Goal: Task Accomplishment & Management: Manage account settings

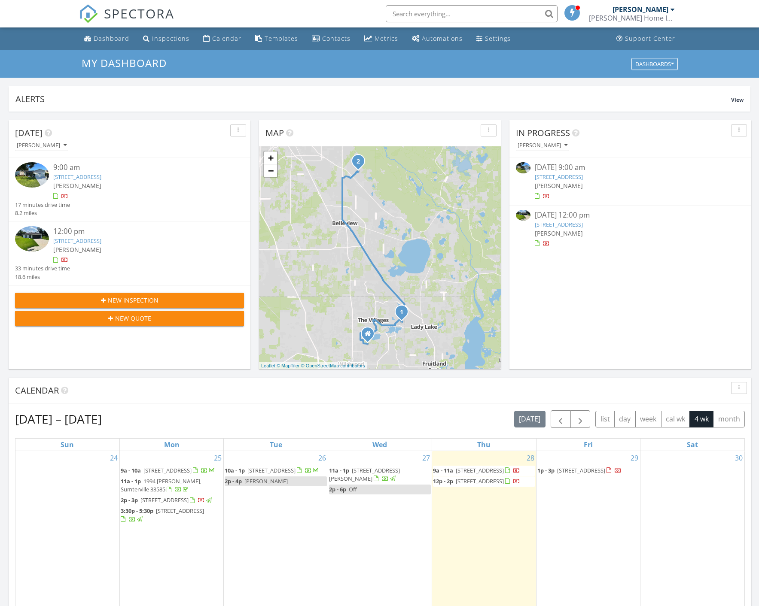
scroll to position [795, 772]
click at [101, 175] on link "408 San Marino Dr, The Villages, FL 32159" at bounding box center [77, 177] width 48 height 8
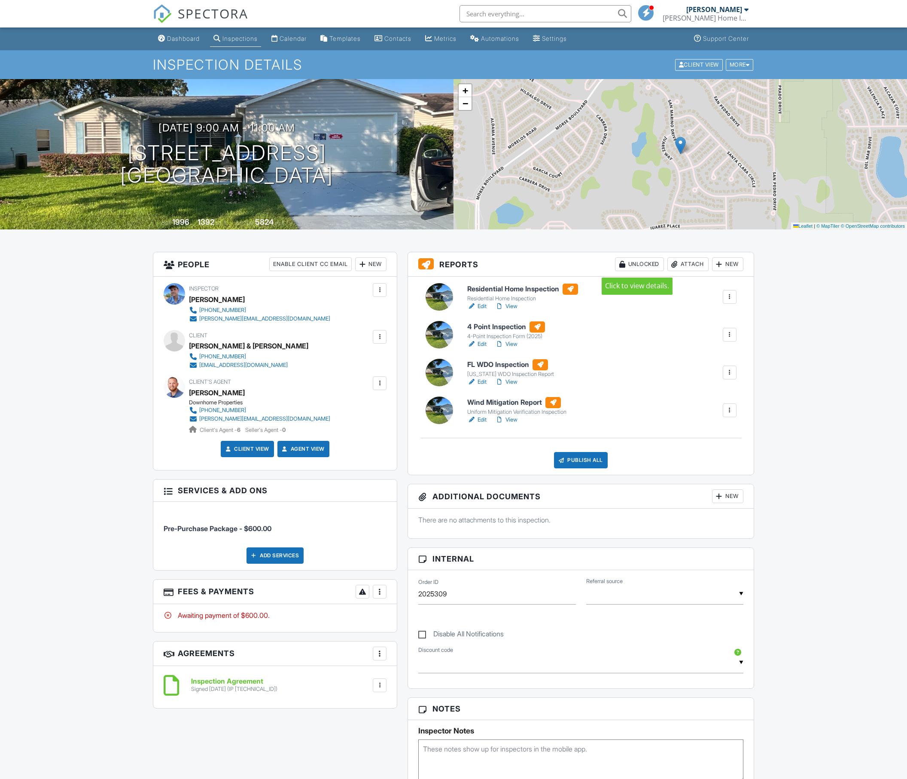
click at [624, 260] on div "Unlocked" at bounding box center [639, 264] width 49 height 14
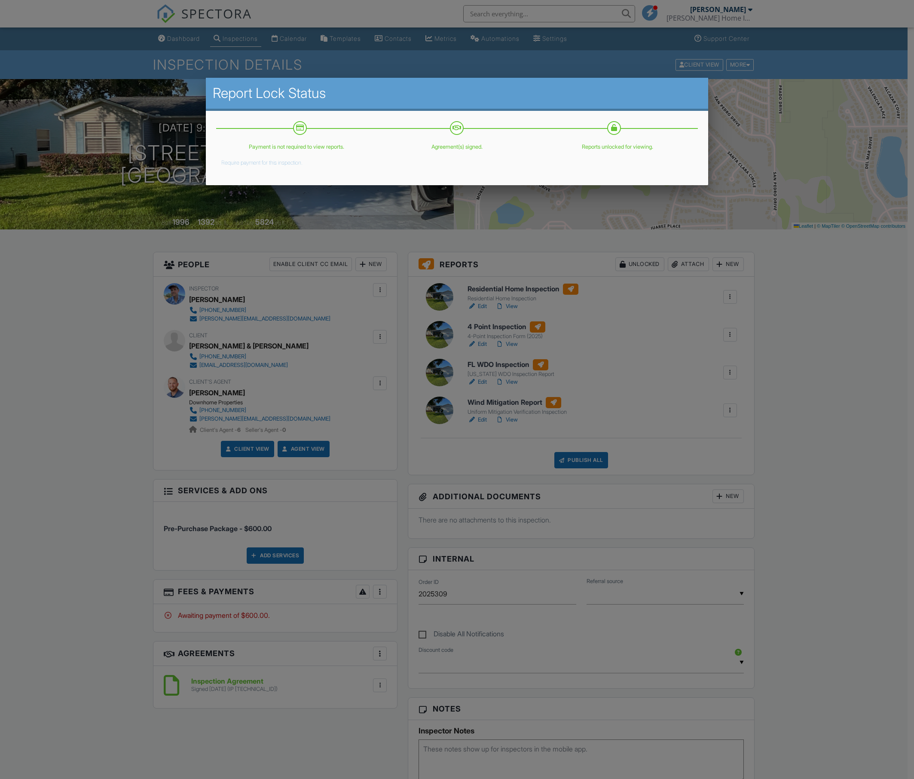
drag, startPoint x: 859, startPoint y: 317, endPoint x: 793, endPoint y: 326, distance: 66.4
click at [759, 317] on div at bounding box center [457, 443] width 914 height 973
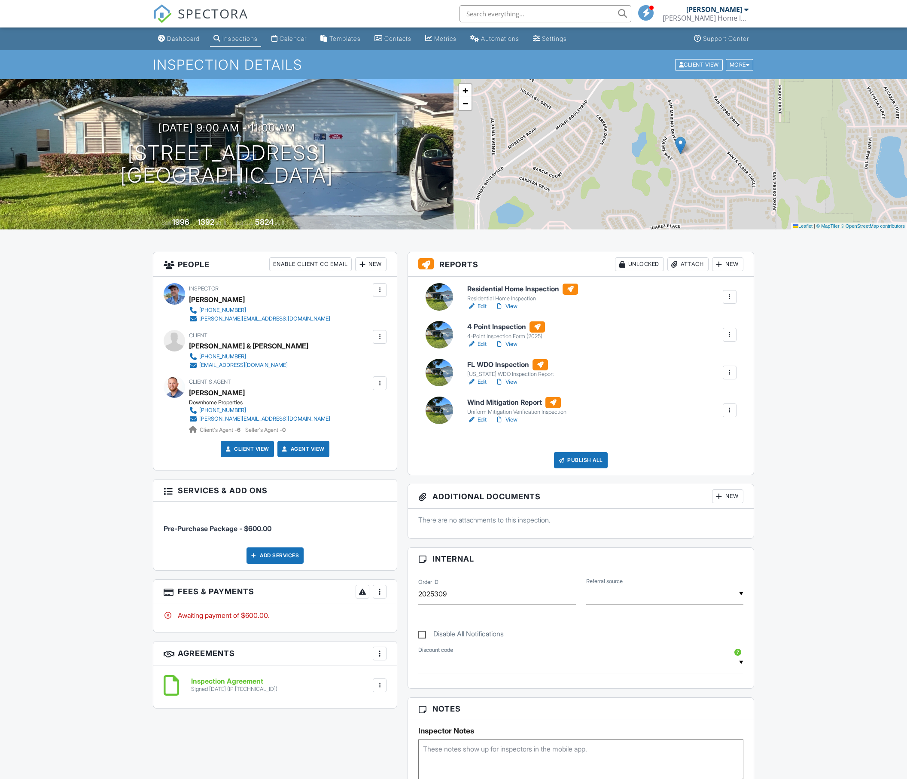
click at [587, 461] on div "Publish All" at bounding box center [581, 460] width 54 height 16
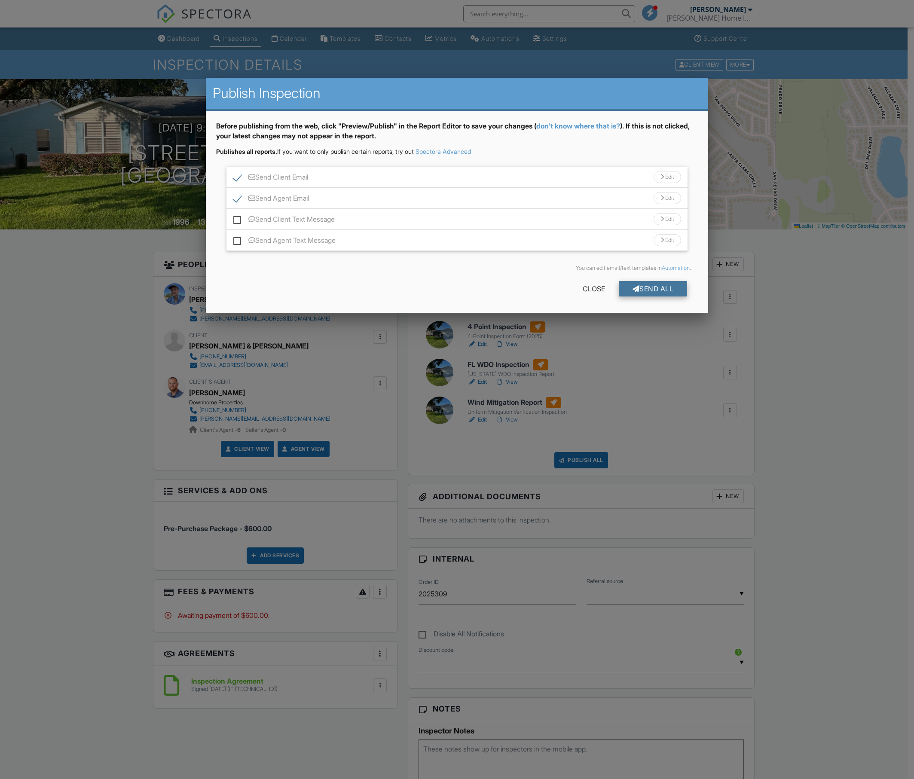
click at [647, 287] on div "Send All" at bounding box center [652, 288] width 69 height 15
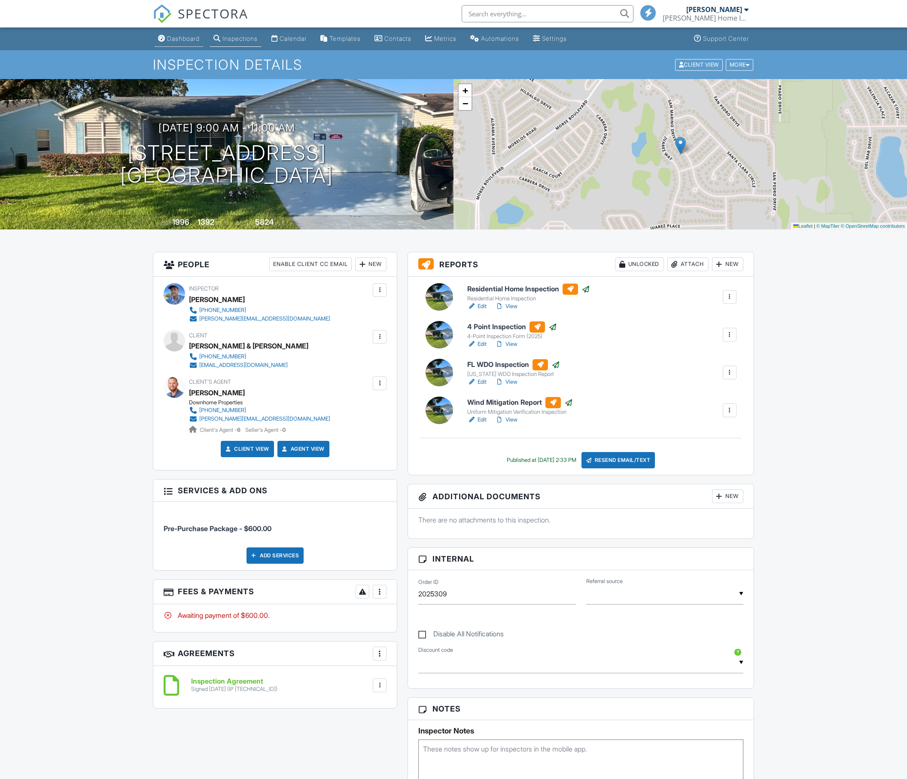
click at [172, 35] on div "Dashboard" at bounding box center [183, 38] width 33 height 7
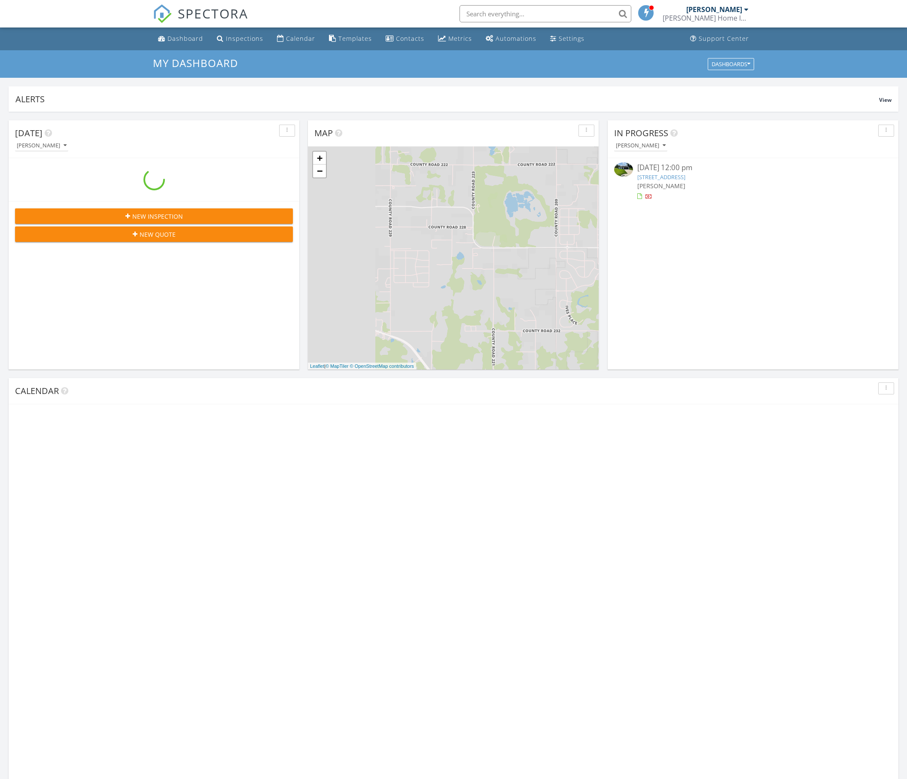
scroll to position [795, 920]
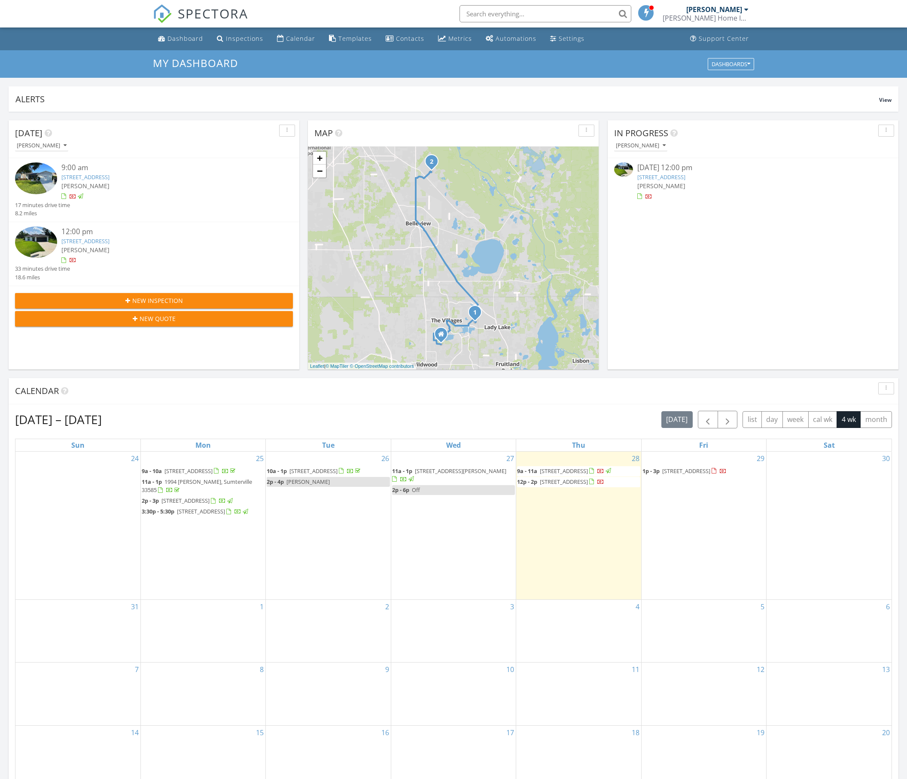
click at [100, 243] on link "14 Fir Trail Way, Ocala, FL 34472" at bounding box center [85, 241] width 48 height 8
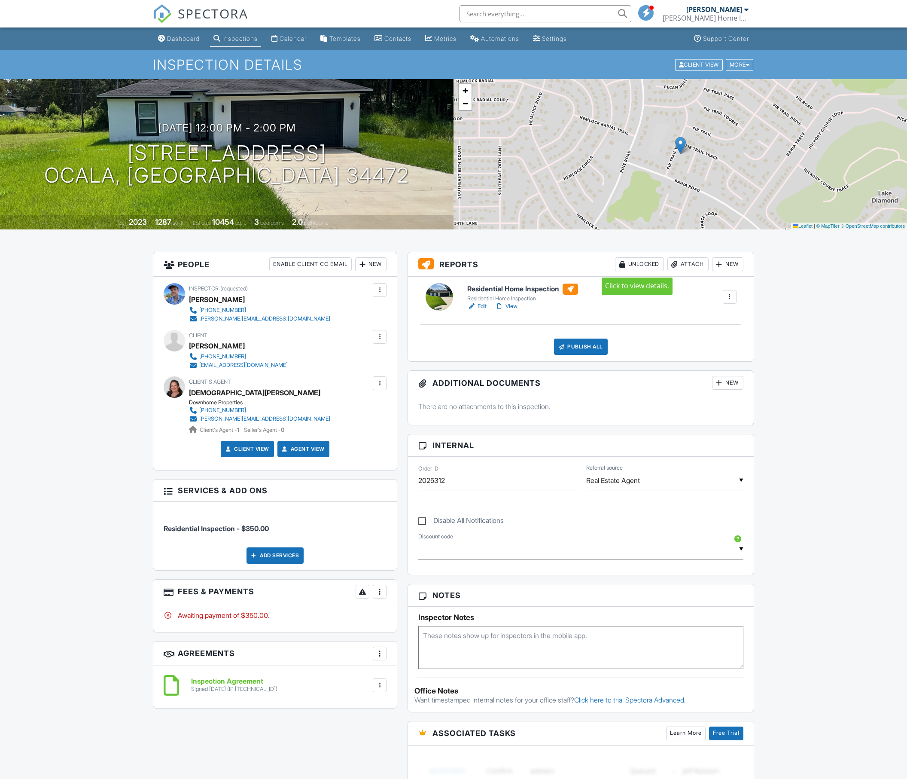
click at [626, 267] on div "Unlocked" at bounding box center [639, 264] width 49 height 14
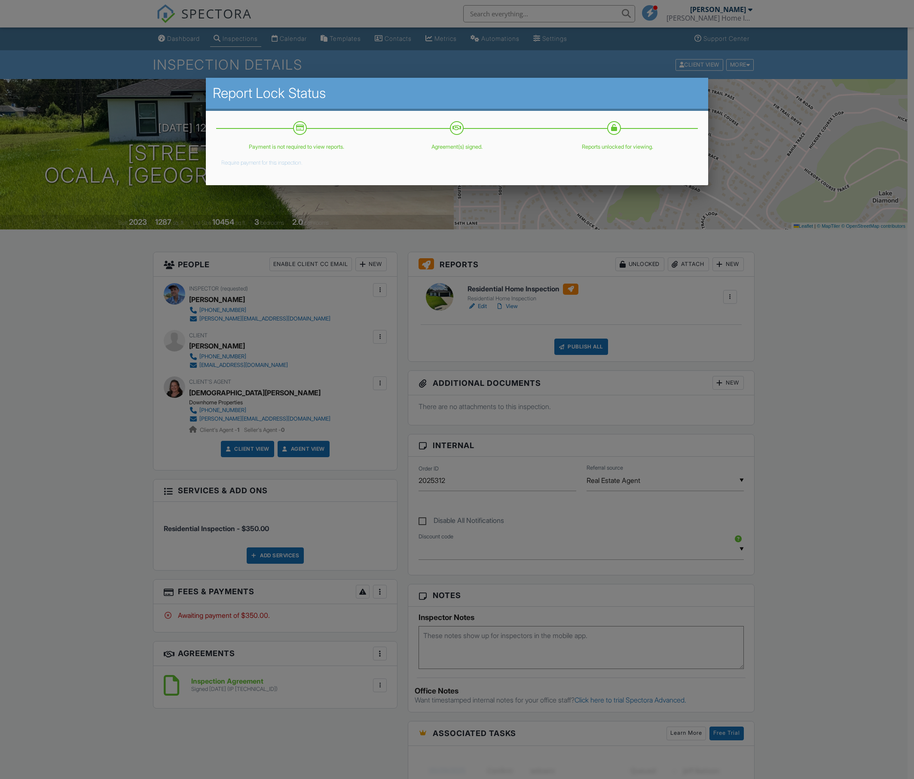
click at [796, 406] on div at bounding box center [457, 443] width 914 height 973
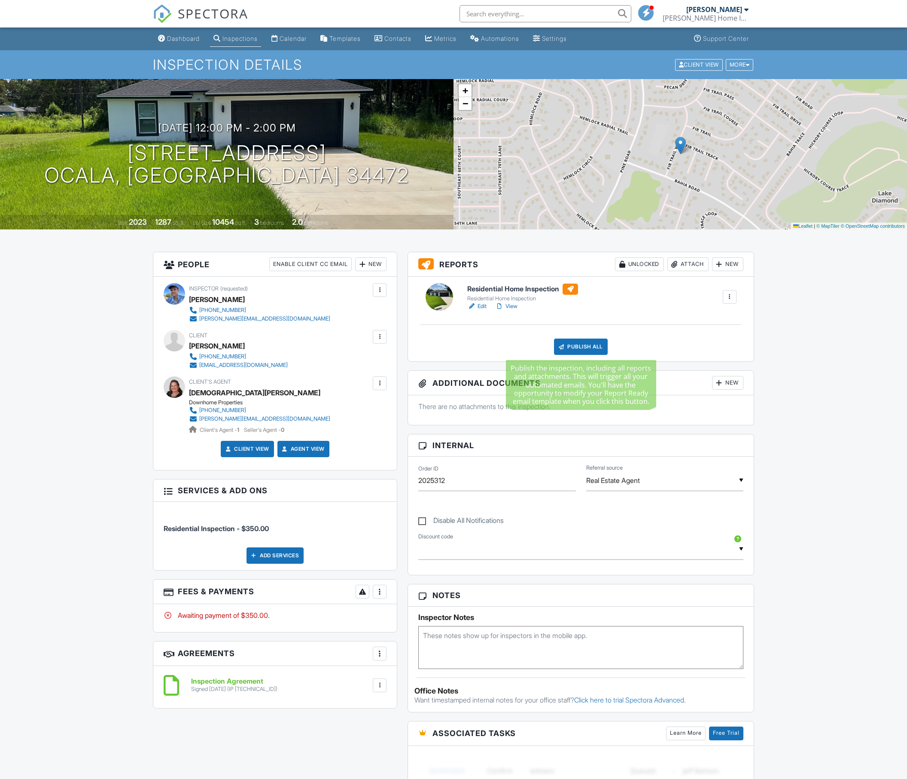
click at [569, 345] on div "Publish All" at bounding box center [581, 346] width 54 height 16
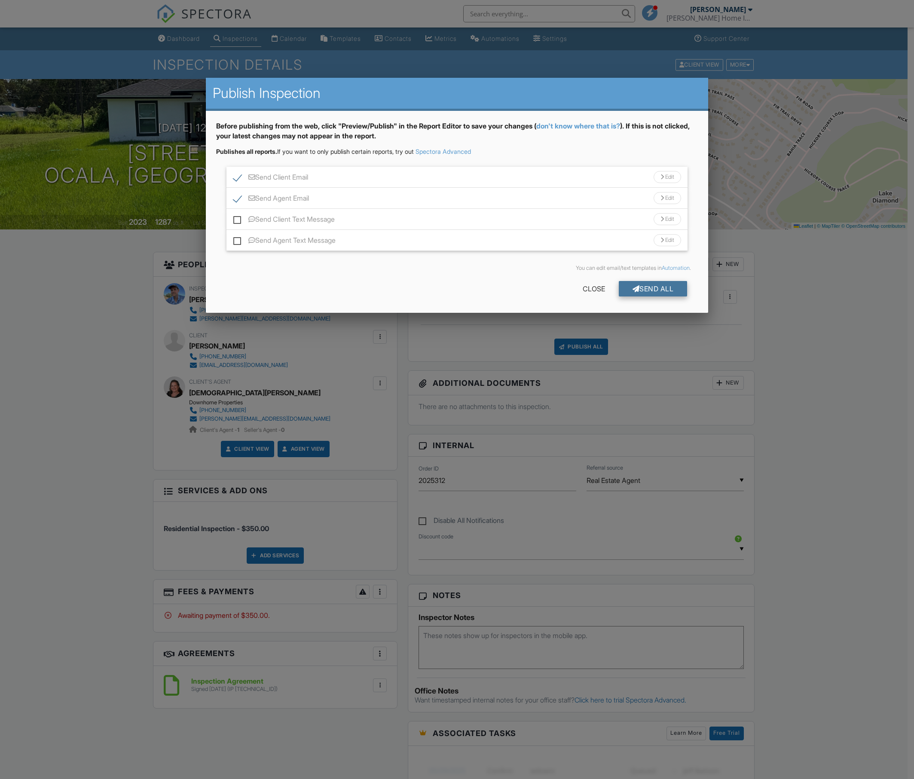
click at [652, 287] on div "Send All" at bounding box center [652, 288] width 69 height 15
